Goal: Task Accomplishment & Management: Manage account settings

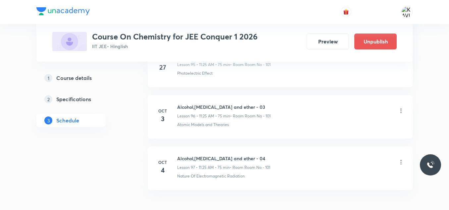
scroll to position [5260, 0]
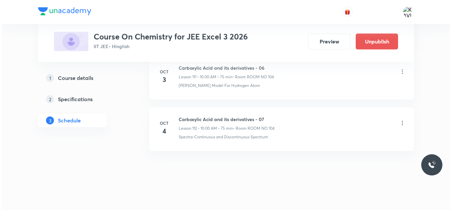
scroll to position [6068, 0]
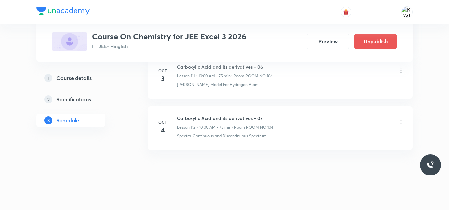
click at [400, 121] on icon at bounding box center [401, 122] width 7 height 7
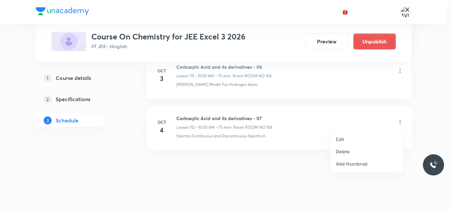
click at [339, 140] on p "Edit" at bounding box center [340, 138] width 8 height 7
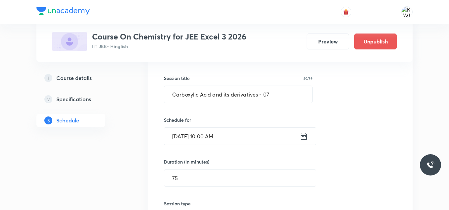
scroll to position [5810, 0]
click at [209, 97] on input "Carboxylic Acid and its derivatives - 07" at bounding box center [238, 94] width 148 height 17
paste input "Amines 3"
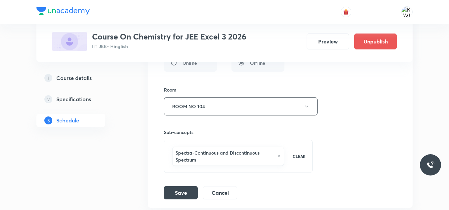
scroll to position [5970, 0]
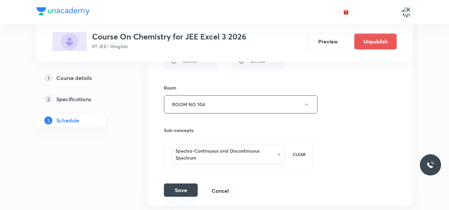
type input "Amines - 01"
click at [179, 189] on button "Save" at bounding box center [181, 189] width 34 height 13
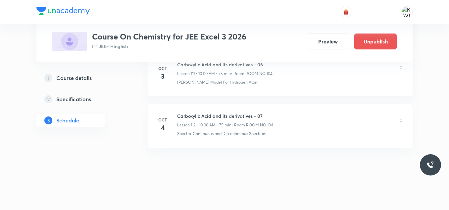
scroll to position [5766, 0]
